Goal: Task Accomplishment & Management: Complete application form

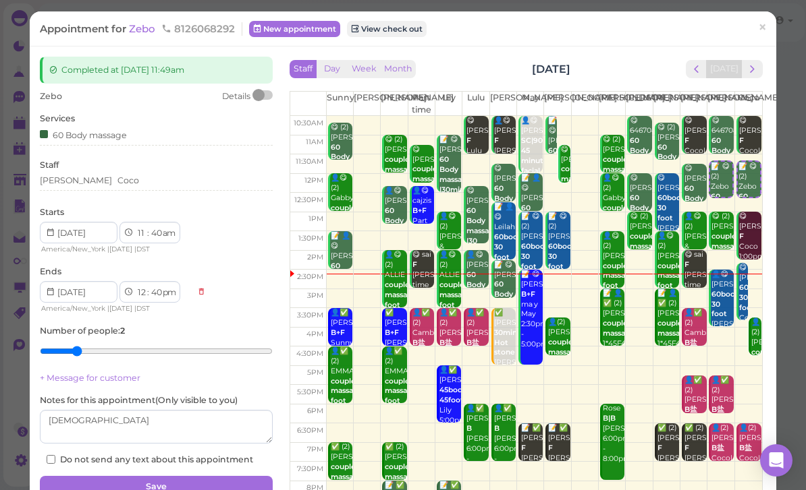
scroll to position [43, 0]
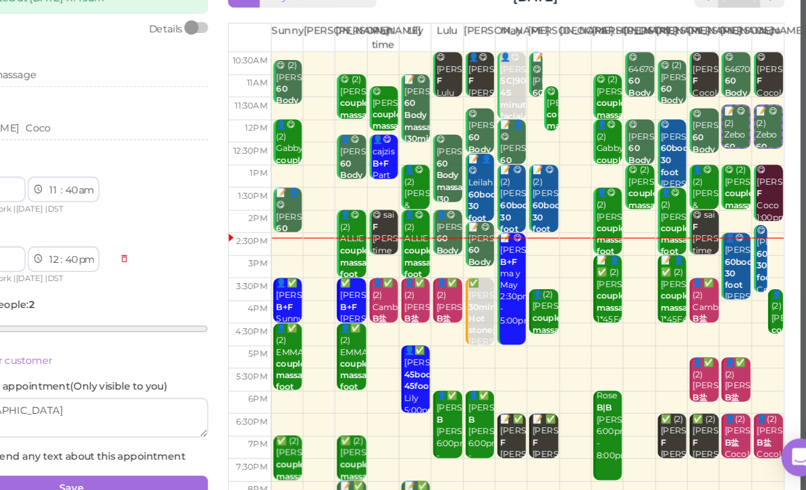
click at [437, 366] on td at bounding box center [544, 376] width 436 height 20
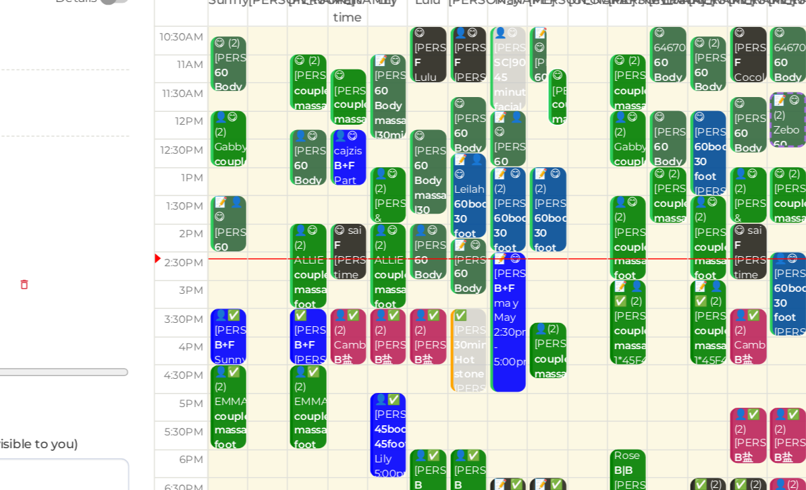
click at [344, 366] on td at bounding box center [544, 376] width 436 height 20
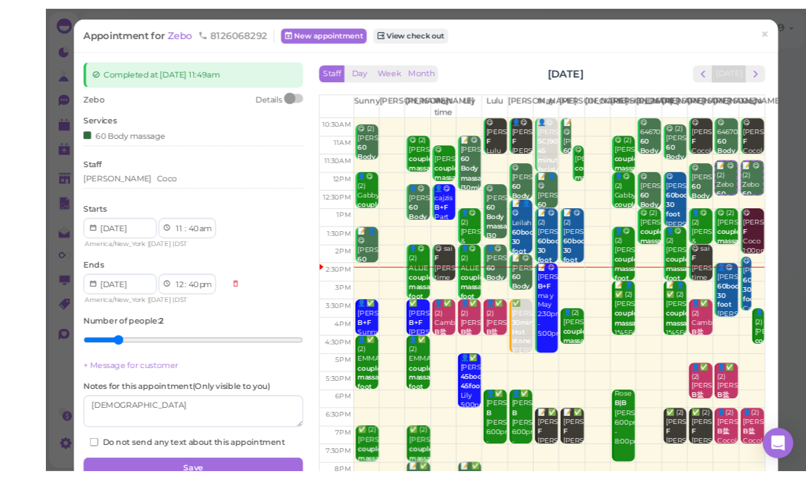
scroll to position [40, 0]
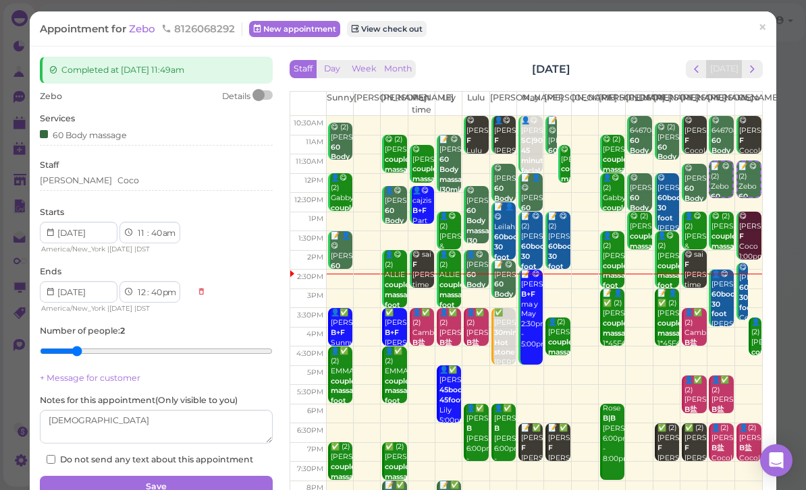
click at [534, 378] on td at bounding box center [544, 376] width 436 height 20
click at [766, 33] on span "×" at bounding box center [762, 27] width 9 height 19
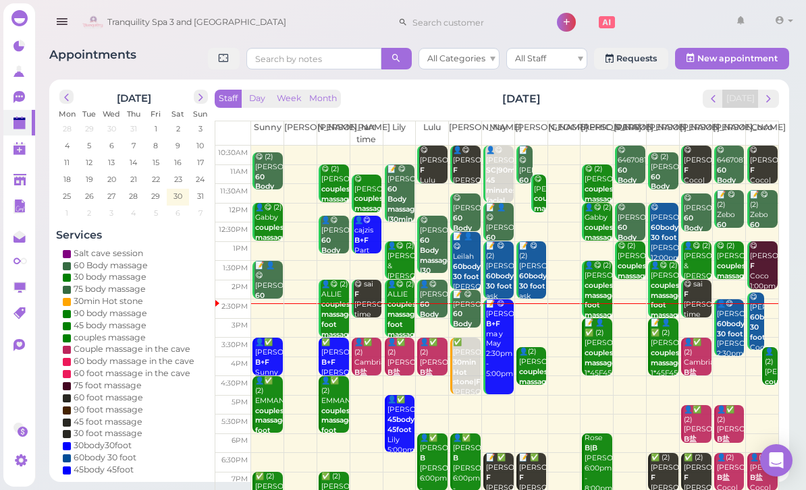
click at [495, 409] on td at bounding box center [514, 405] width 527 height 20
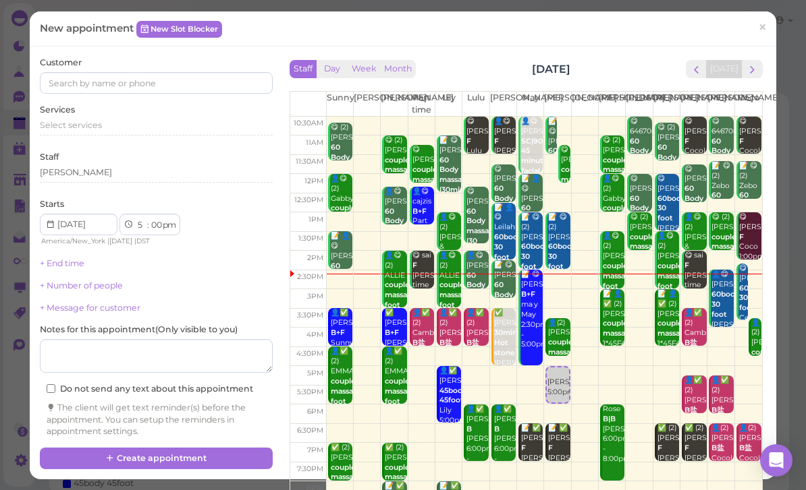
click at [774, 76] on div "Customer Services Select services Staff [PERSON_NAME] Starts 1 2 3 4 5 6 7 8 9 …" at bounding box center [403, 263] width 746 height 433
click at [783, 64] on div "New appointment New Slot Blocker × Customer Services Select services Staff [PER…" at bounding box center [403, 245] width 806 height 490
click at [764, 61] on div "Staff Day Week Month [DATE] [DATE] [PERSON_NAME] Part time [PERSON_NAME] [PERSO…" at bounding box center [526, 251] width 480 height 389
click at [759, 65] on button "next" at bounding box center [751, 69] width 21 height 18
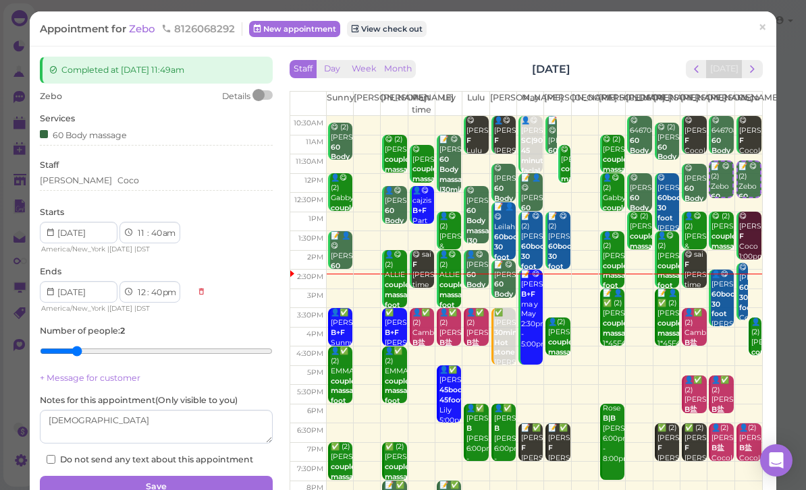
click at [528, 372] on td at bounding box center [544, 376] width 436 height 20
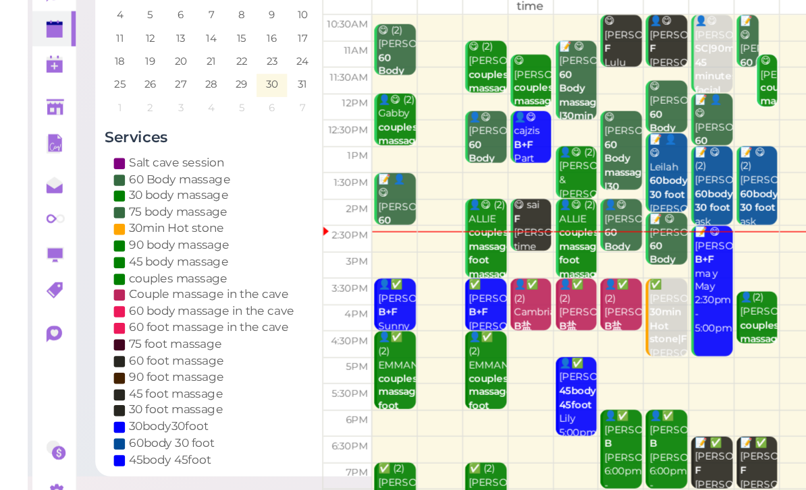
scroll to position [48, 0]
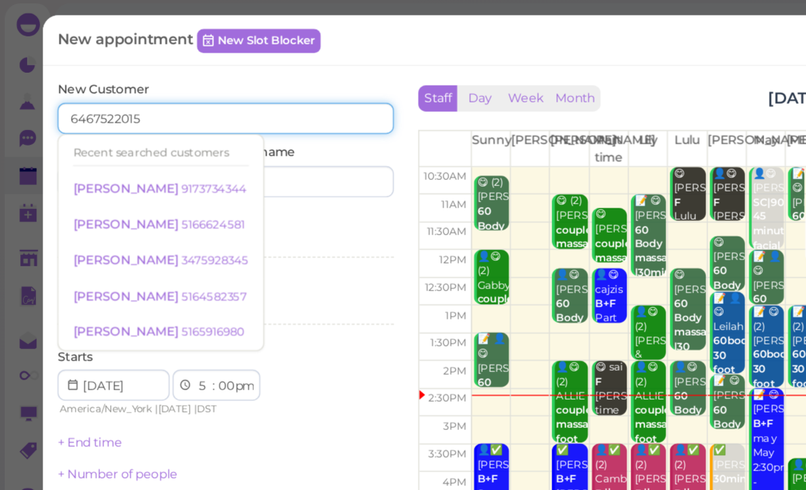
type input "6467522015"
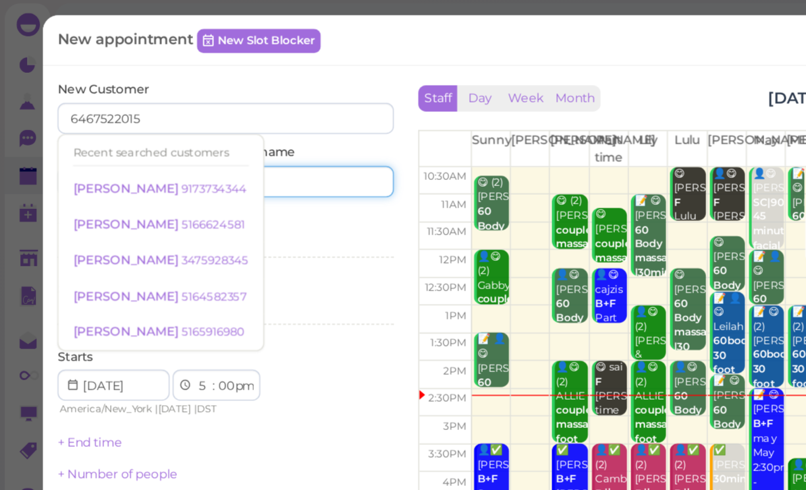
click at [231, 127] on input at bounding box center [217, 127] width 112 height 22
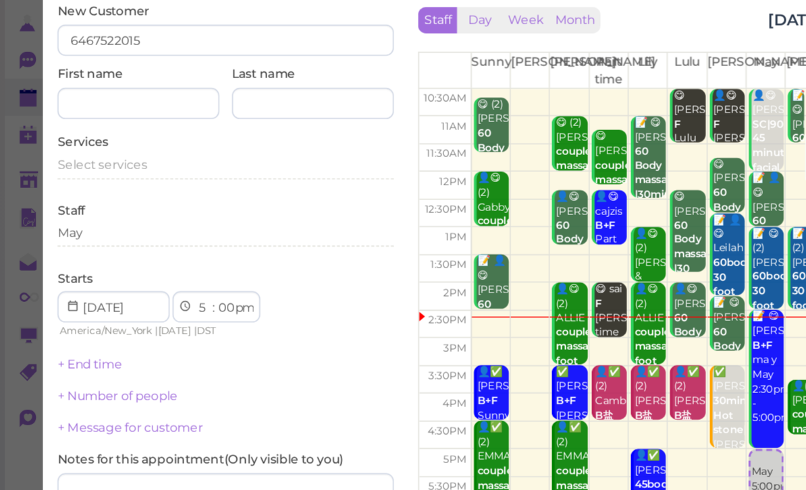
click at [86, 163] on div "Select services" at bounding box center [156, 171] width 233 height 16
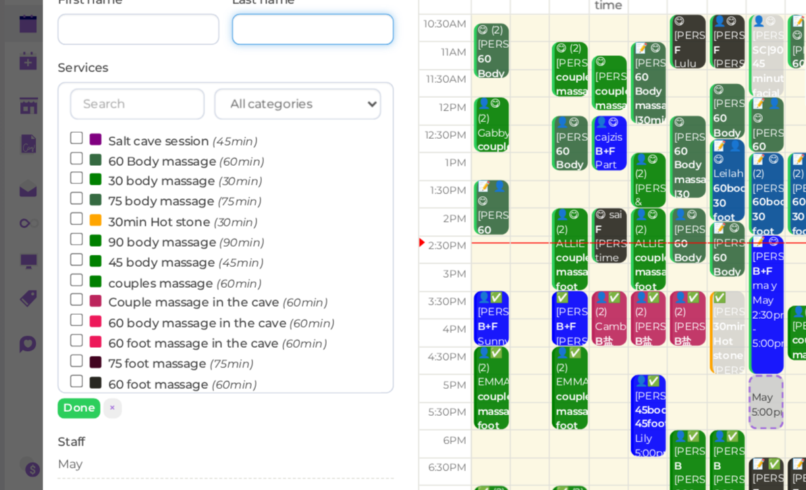
click at [226, 116] on input at bounding box center [217, 127] width 112 height 22
type input "Suria"
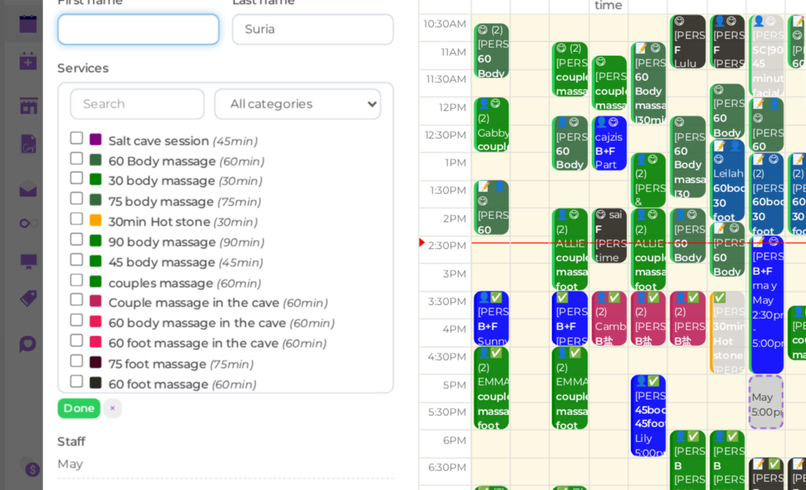
click at [99, 116] on input at bounding box center [96, 127] width 112 height 22
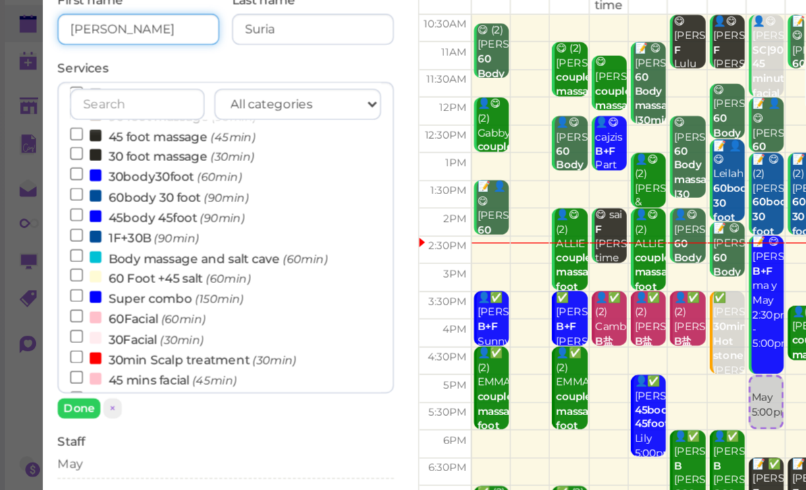
scroll to position [200, 0]
type input "[PERSON_NAME]"
click at [107, 235] on label "60body 30 foot (90min)" at bounding box center [110, 242] width 123 height 14
click at [57, 236] on input "60body 30 foot (90min)" at bounding box center [53, 240] width 9 height 9
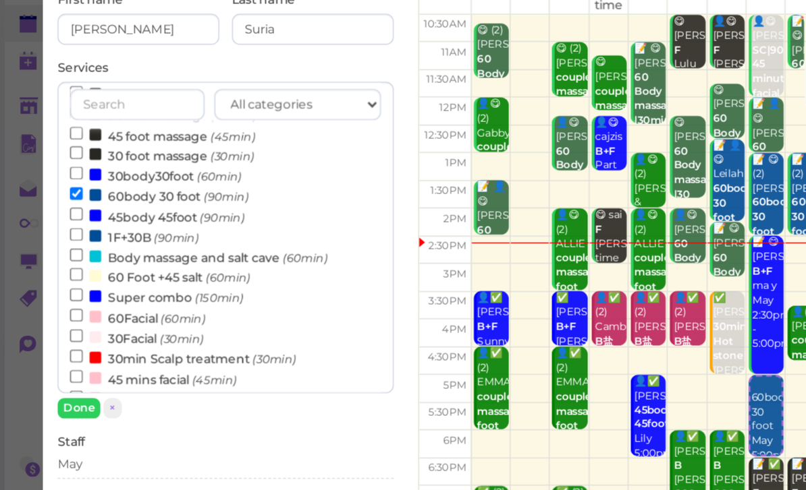
click at [57, 383] on button "Done" at bounding box center [55, 390] width 30 height 14
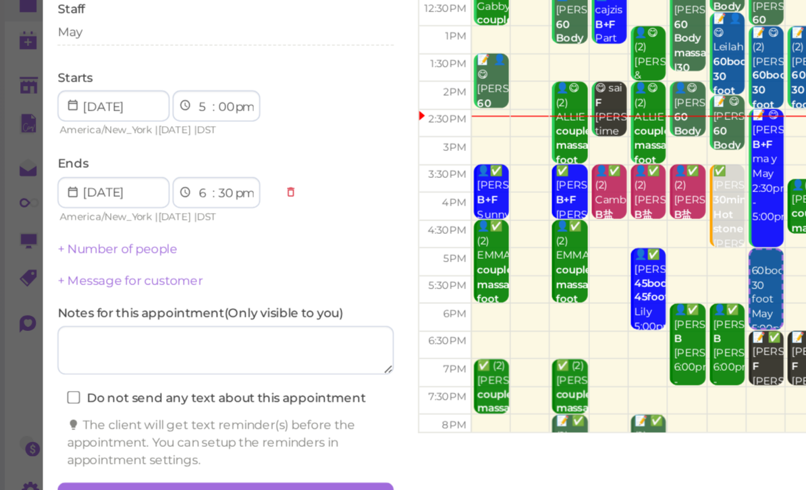
scroll to position [48, 0]
click at [210, 455] on button "Create appointment" at bounding box center [156, 466] width 233 height 22
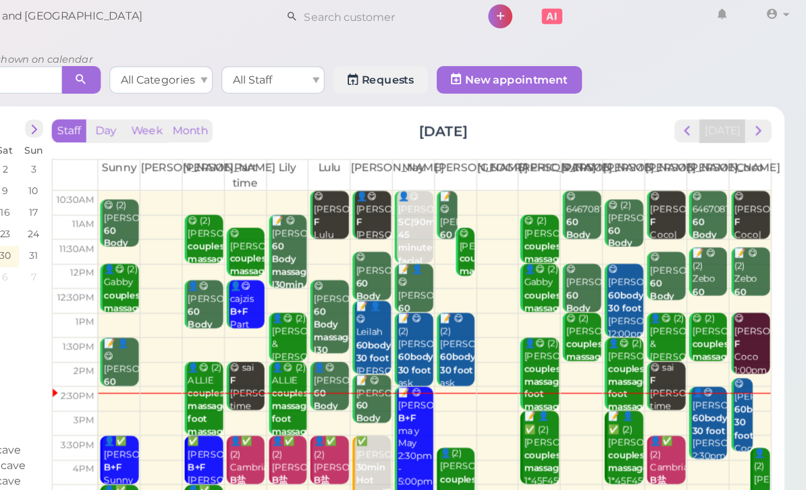
scroll to position [0, 0]
